Goal: Find specific page/section: Find specific page/section

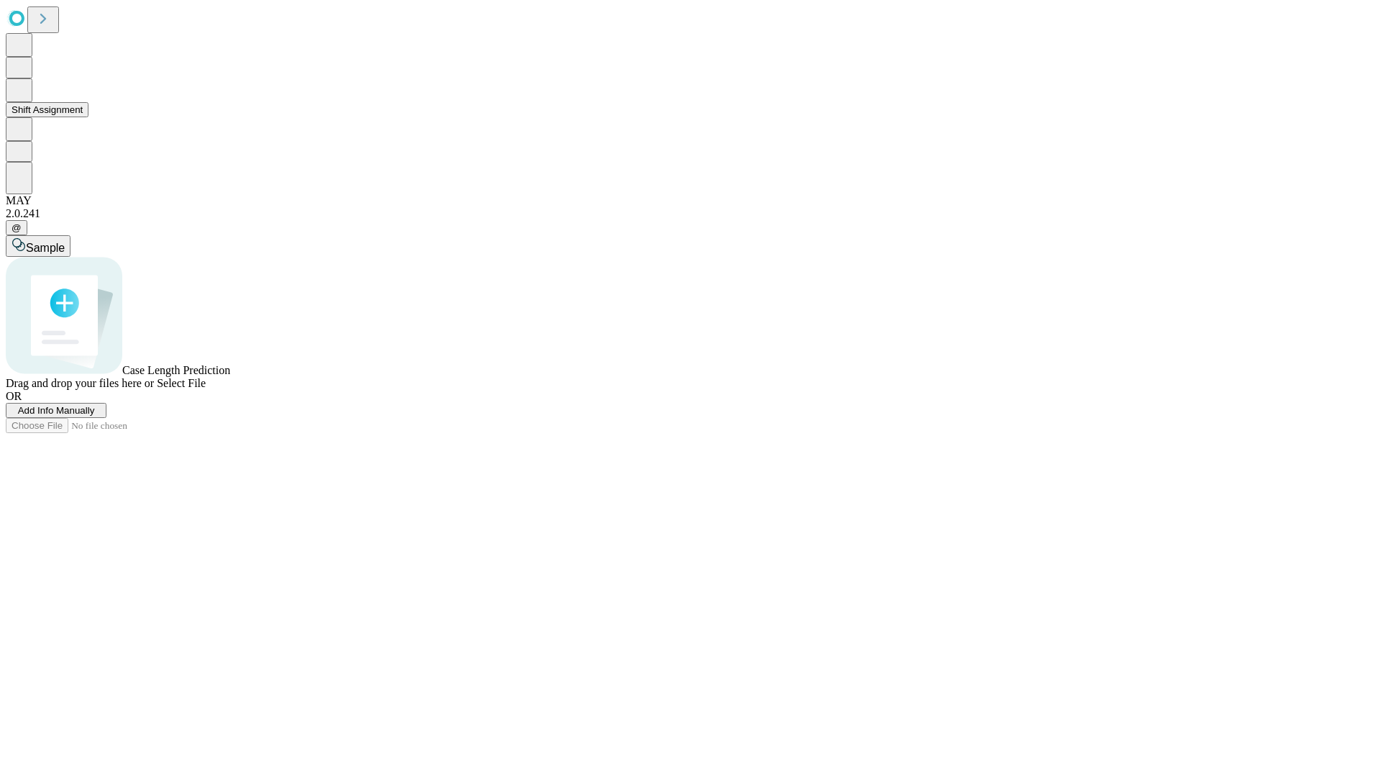
click at [88, 117] on button "Shift Assignment" at bounding box center [47, 109] width 83 height 15
